Goal: Transaction & Acquisition: Purchase product/service

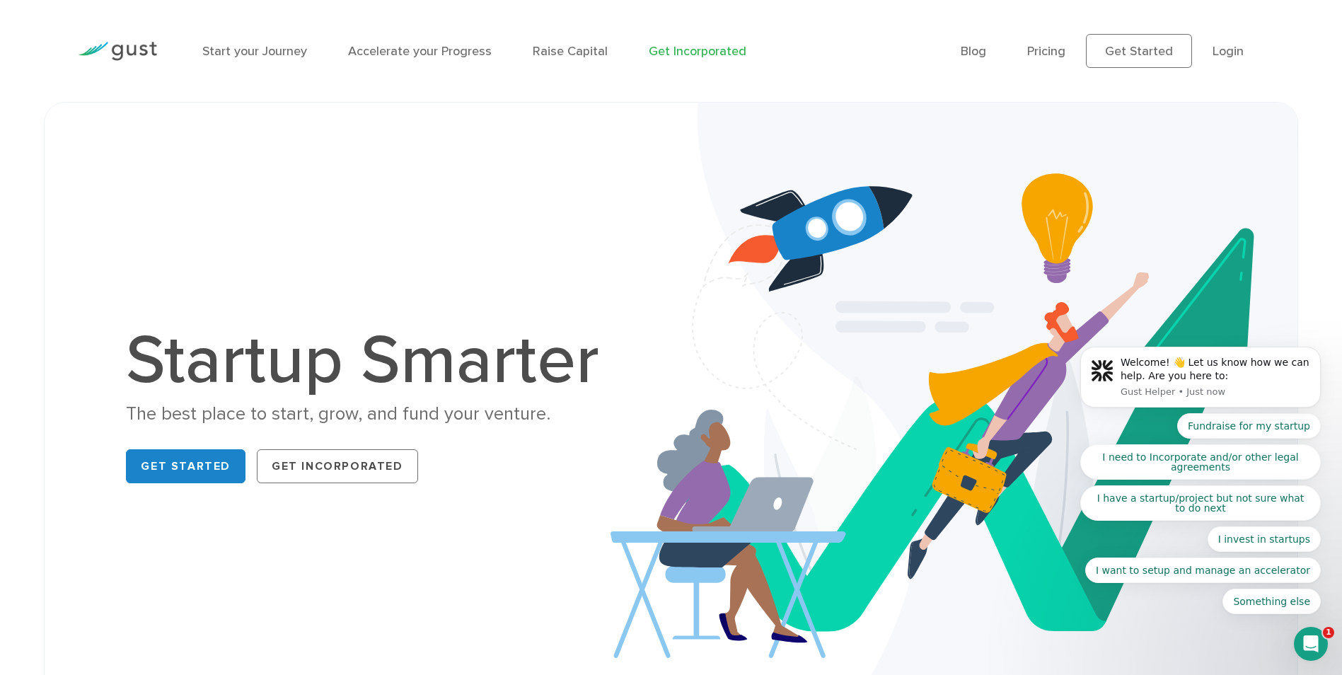
click at [690, 55] on link "Get Incorporated" at bounding box center [698, 51] width 98 height 15
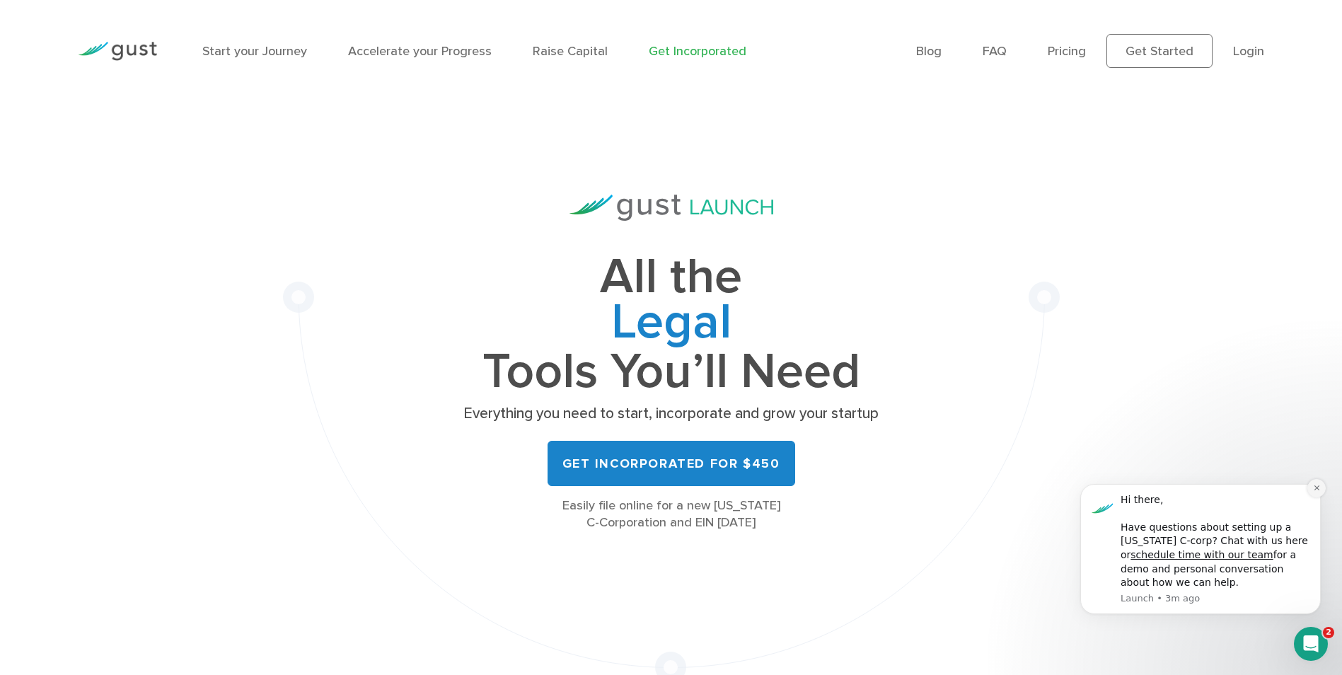
click at [1313, 488] on icon "Dismiss notification" at bounding box center [1317, 488] width 8 height 8
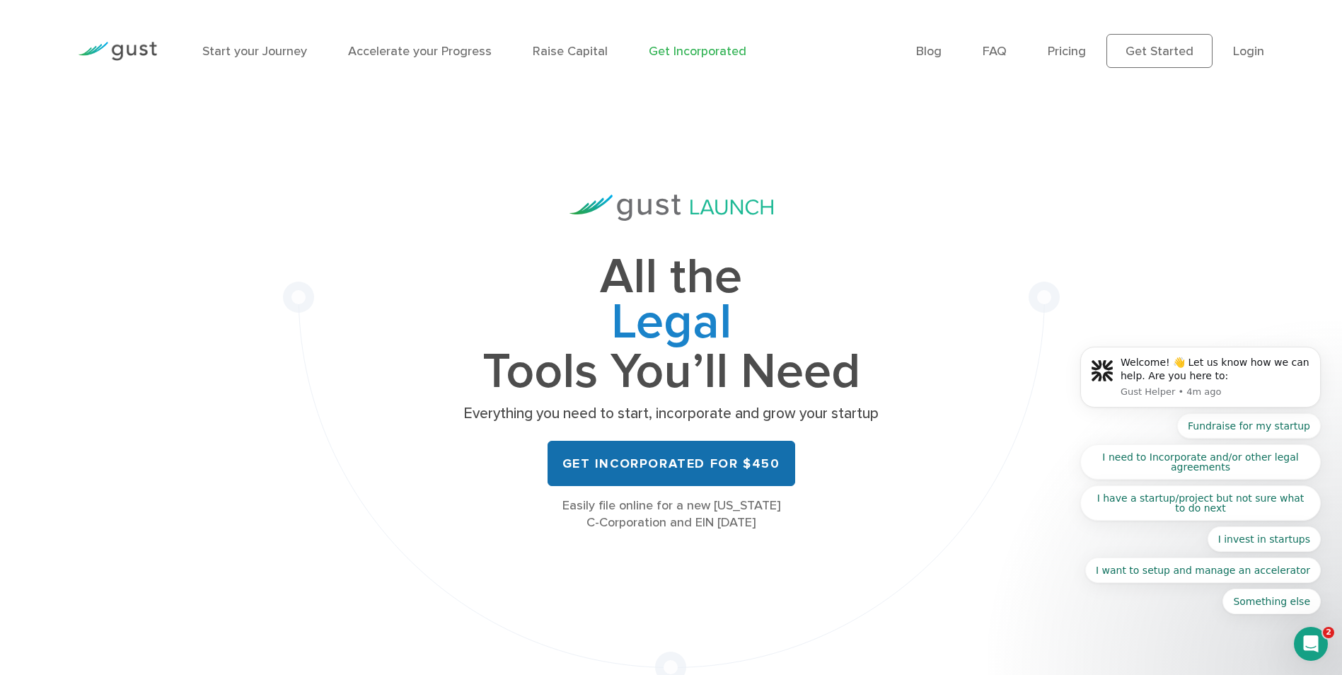
click at [677, 466] on link "Get Incorporated for $450" at bounding box center [672, 463] width 248 height 45
